Goal: Transaction & Acquisition: Purchase product/service

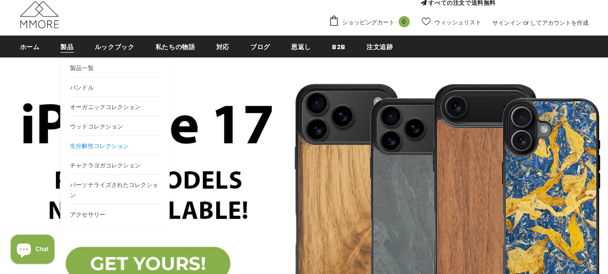
click at [105, 150] on link "生分解性コレクション" at bounding box center [115, 144] width 90 height 19
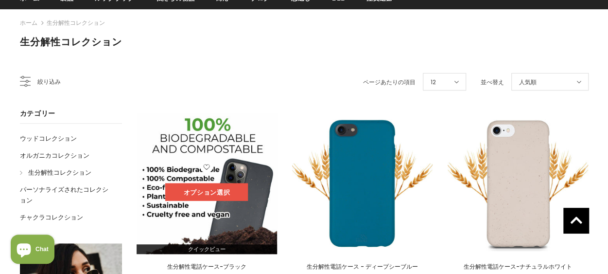
click at [193, 193] on link "オプション選択" at bounding box center [206, 192] width 83 height 18
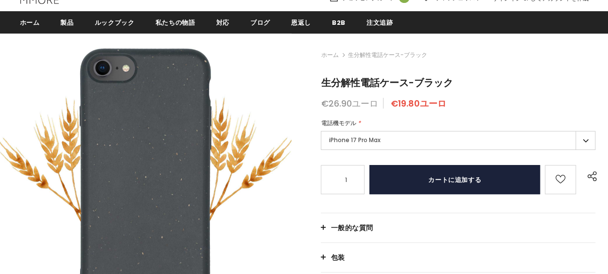
scroll to position [146, 0]
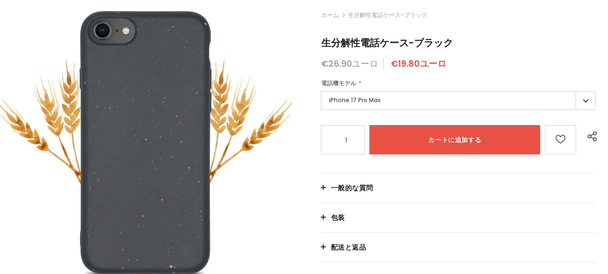
click at [415, 104] on label "iPhone 17 Pro Max" at bounding box center [458, 100] width 275 height 19
type input "Add to cart"
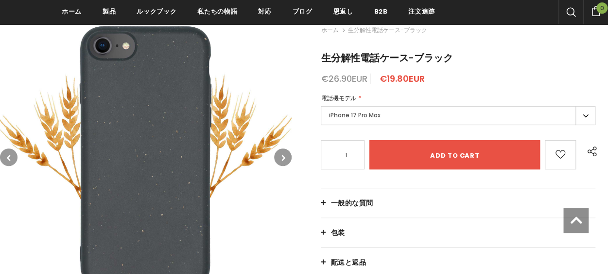
scroll to position [161, 0]
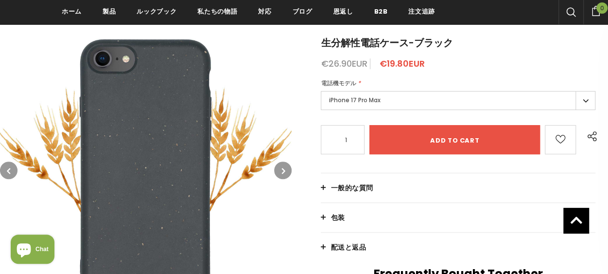
click at [415, 104] on label "iPhone 17 Pro Max" at bounding box center [458, 100] width 275 height 19
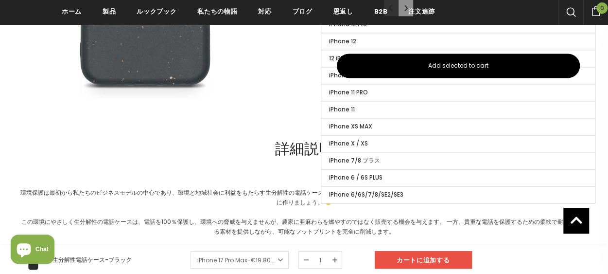
scroll to position [650, 0]
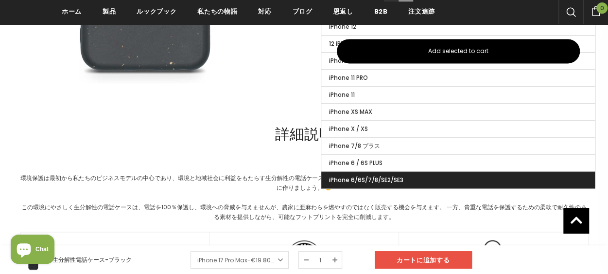
click at [421, 173] on label "iPhone 6/6S/7/8/SE2/SE3" at bounding box center [458, 180] width 274 height 17
click at [0, 0] on input "iPhone 6/6S/7/8/SE2/SE3" at bounding box center [0, 0] width 0 height 0
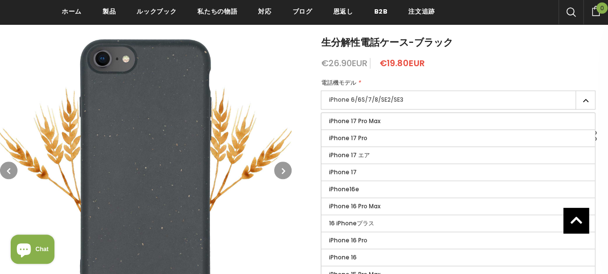
scroll to position [163, 0]
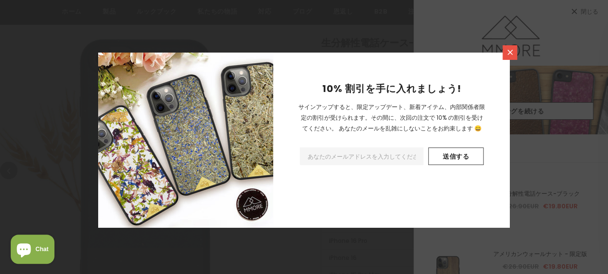
click at [507, 53] on icon at bounding box center [510, 52] width 8 height 8
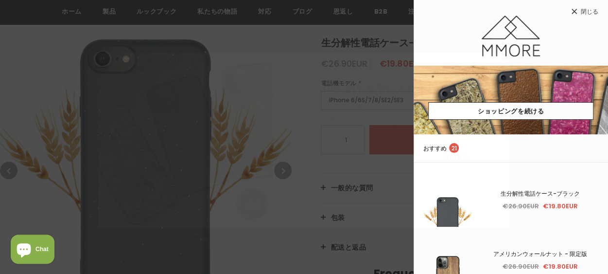
drag, startPoint x: 589, startPoint y: 10, endPoint x: 586, endPoint y: 16, distance: 6.5
click at [584, 11] on span "閉じる" at bounding box center [590, 12] width 18 height 6
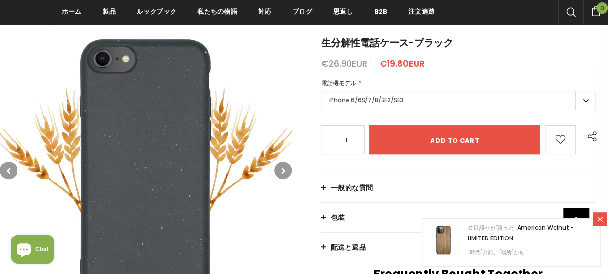
click at [408, 102] on label "iPhone 6/6S/7/8/SE2/SE3" at bounding box center [458, 100] width 275 height 19
